Goal: Navigation & Orientation: Find specific page/section

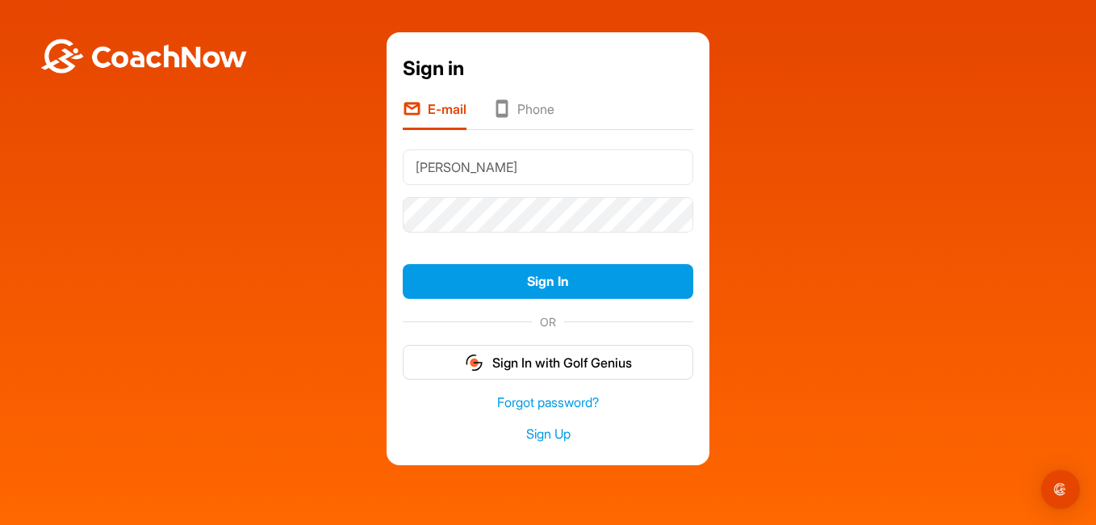
type input "[EMAIL_ADDRESS][DOMAIN_NAME]"
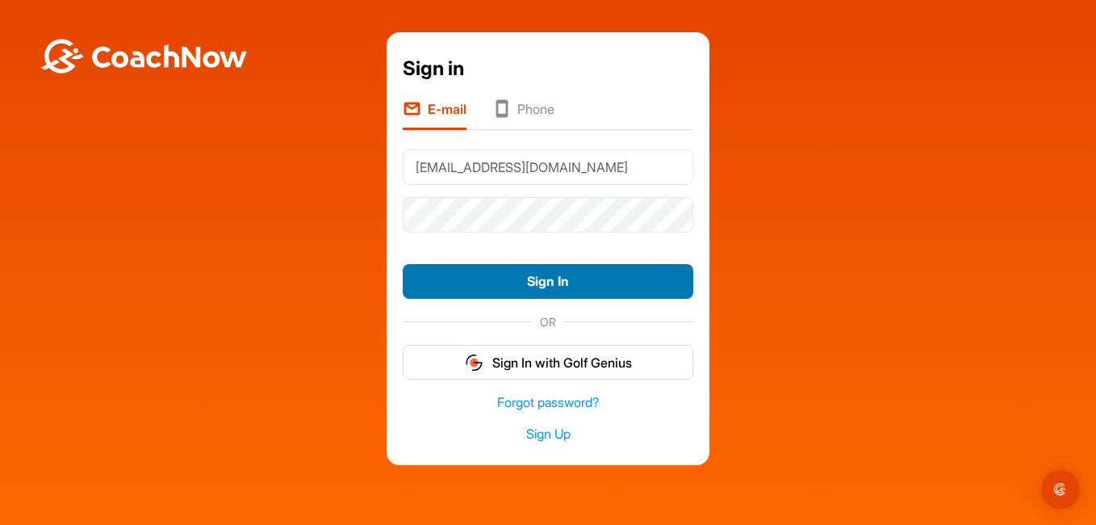
click at [536, 279] on button "Sign In" at bounding box center [548, 281] width 291 height 35
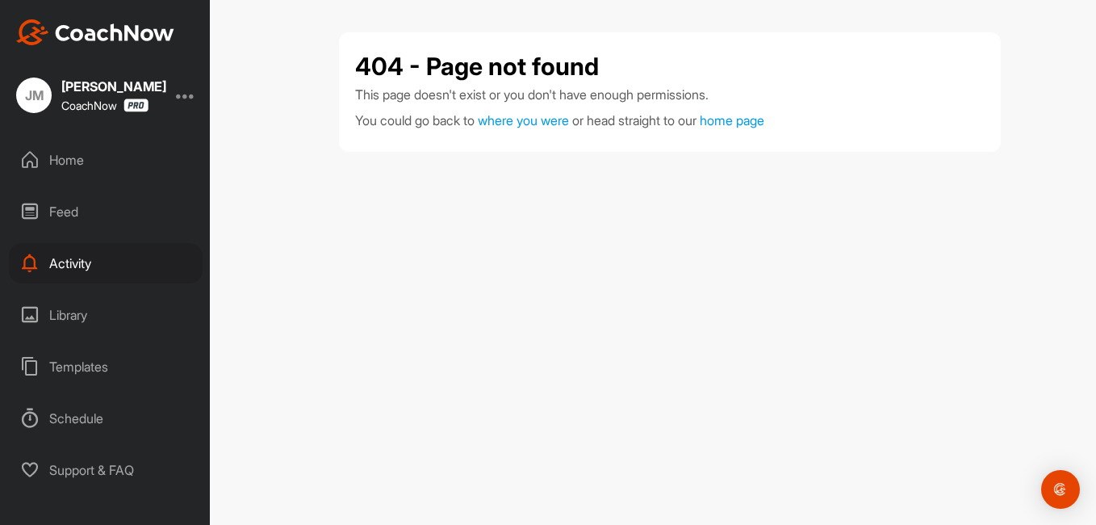
click at [77, 163] on div "Home" at bounding box center [106, 160] width 194 height 40
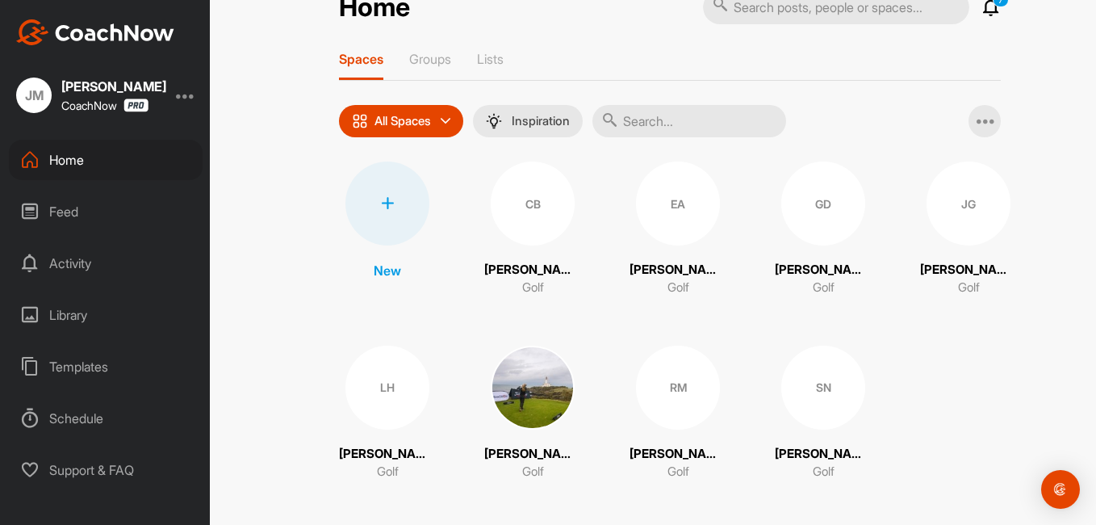
scroll to position [52, 0]
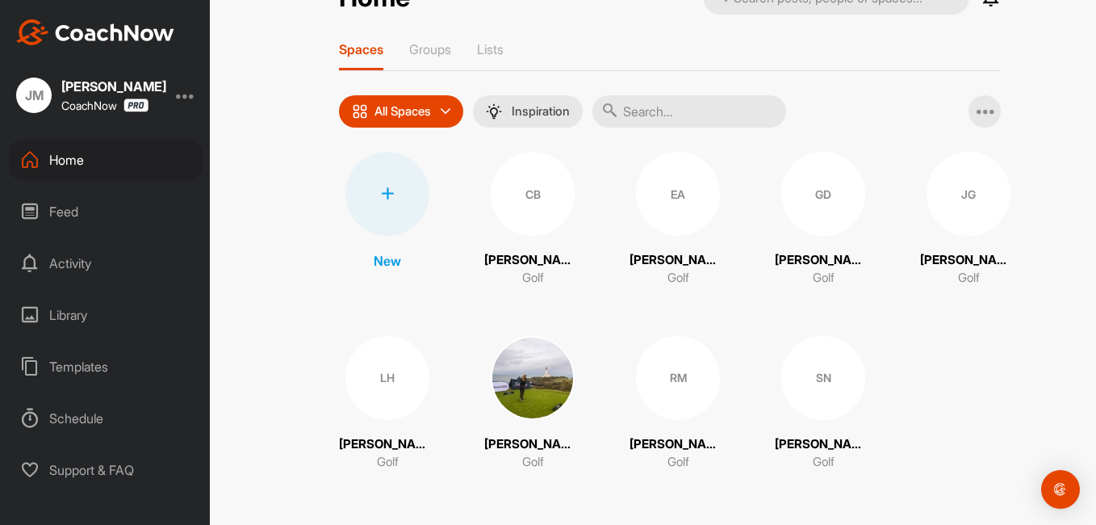
click at [805, 374] on div "SN" at bounding box center [823, 378] width 84 height 84
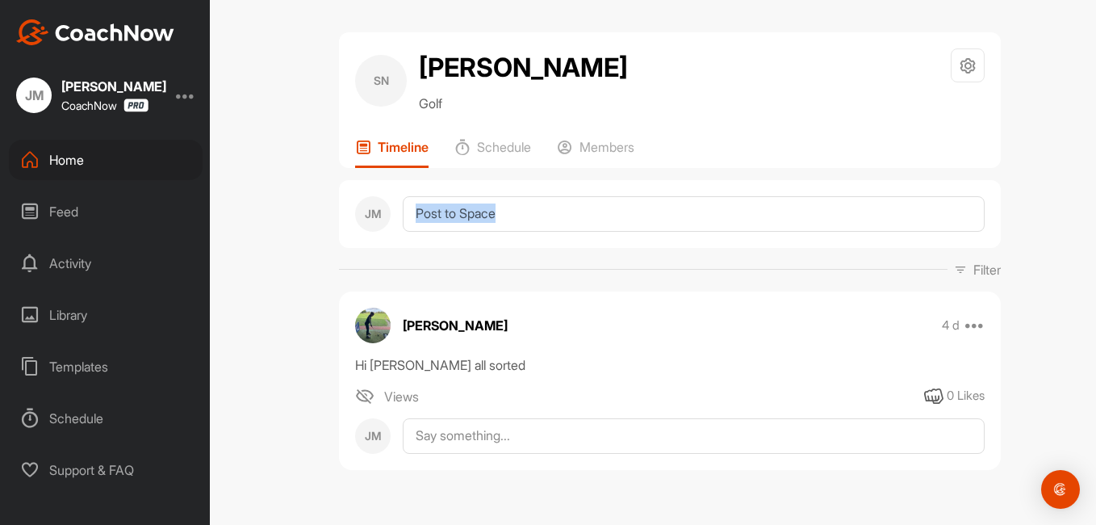
drag, startPoint x: 760, startPoint y: 271, endPoint x: 917, endPoint y: 206, distance: 169.7
click at [917, 206] on div "JM Filter Media Type Images Videos Notes Audio Documents Author CB [PERSON_NAME…" at bounding box center [670, 331] width 662 height 302
click at [76, 159] on div "Home" at bounding box center [106, 160] width 194 height 40
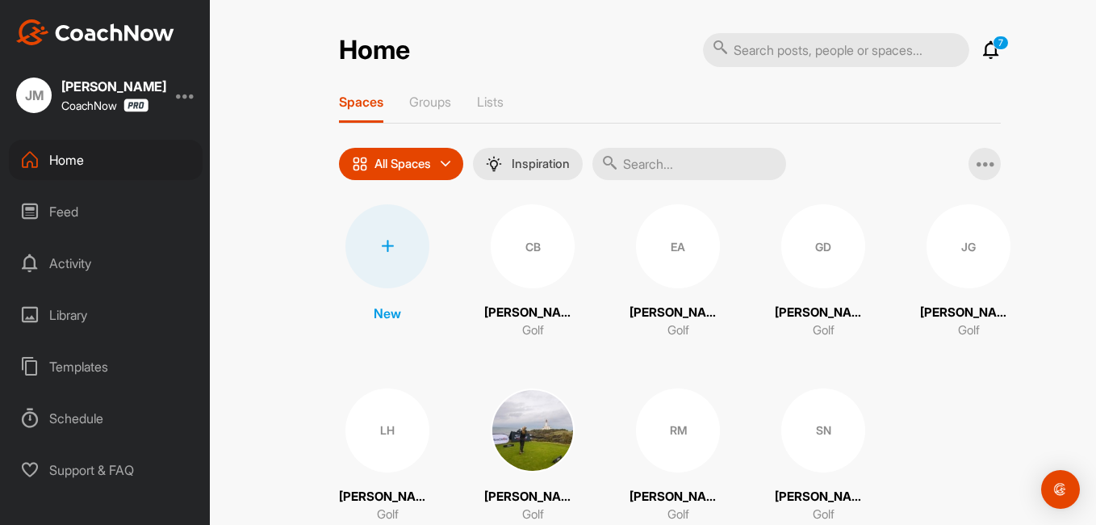
click at [984, 49] on icon at bounding box center [990, 49] width 19 height 19
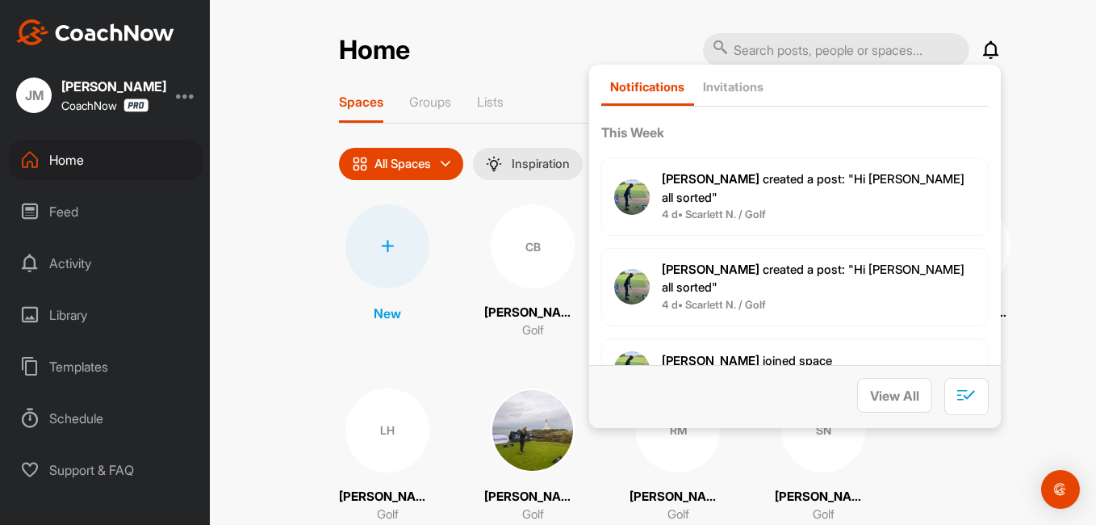
click at [512, 27] on div "Home Notifications Invitations This Week [PERSON_NAME] created a post : "Hi [PE…" at bounding box center [670, 262] width 852 height 525
